Goal: Task Accomplishment & Management: Use online tool/utility

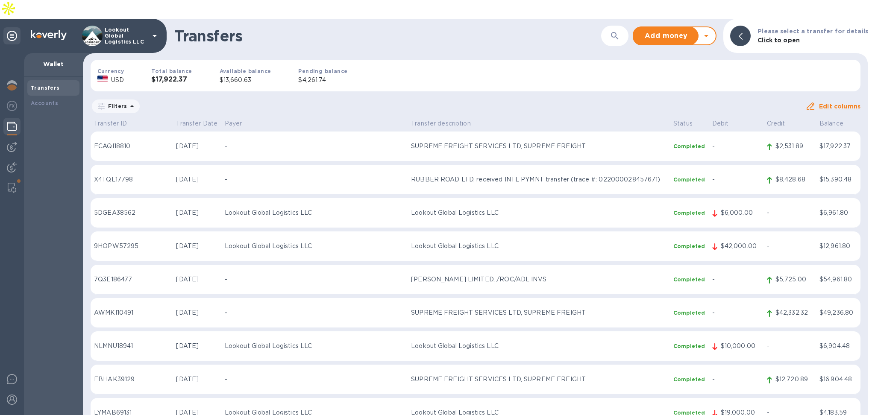
click at [711, 31] on icon at bounding box center [706, 36] width 10 height 10
click at [685, 72] on b "Withdraw money" at bounding box center [674, 75] width 55 height 7
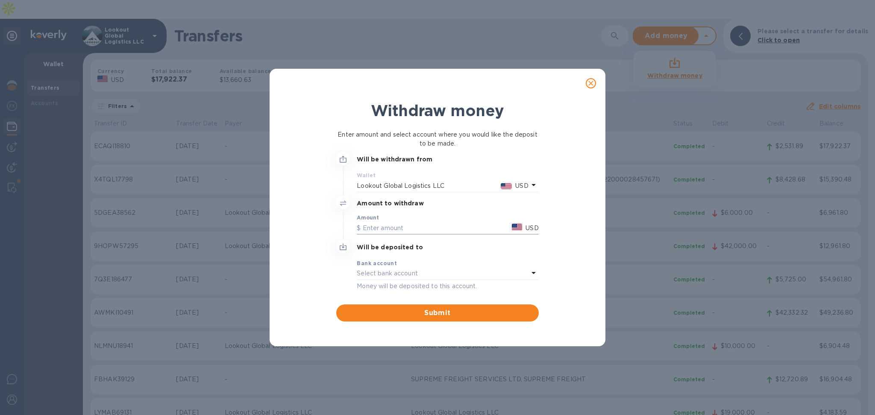
click at [392, 232] on input "text" at bounding box center [433, 228] width 152 height 13
type input "11,000"
click at [459, 263] on div "Bank account" at bounding box center [448, 263] width 182 height 9
click at [522, 266] on div "Bank account" at bounding box center [448, 263] width 182 height 9
click at [531, 273] on icon at bounding box center [533, 273] width 10 height 10
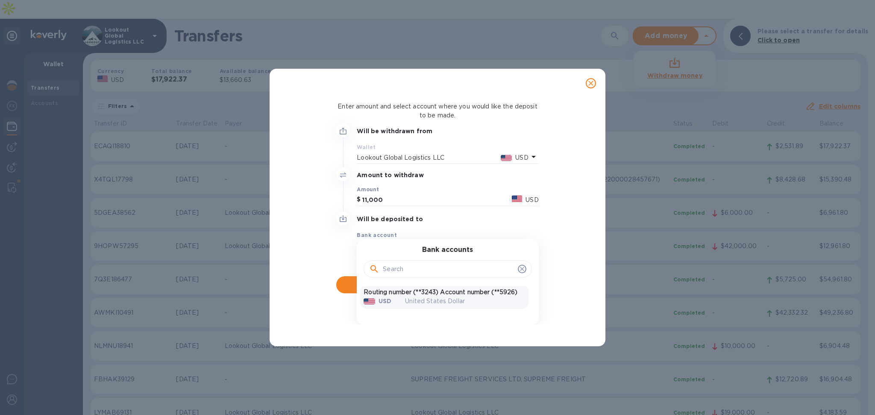
scroll to position [3, 0]
click at [425, 287] on p "Routing number (**3243) Account number (**5926)" at bounding box center [444, 290] width 161 height 9
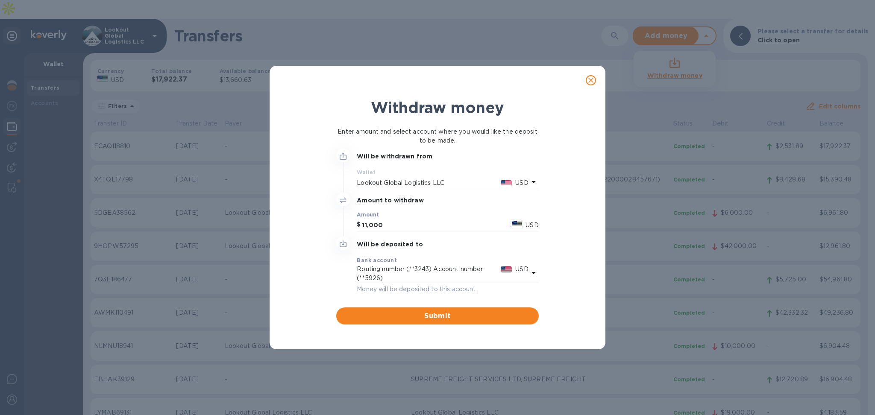
scroll to position [0, 0]
click at [426, 311] on span "Submit" at bounding box center [437, 316] width 188 height 10
